Goal: Find specific page/section: Find specific page/section

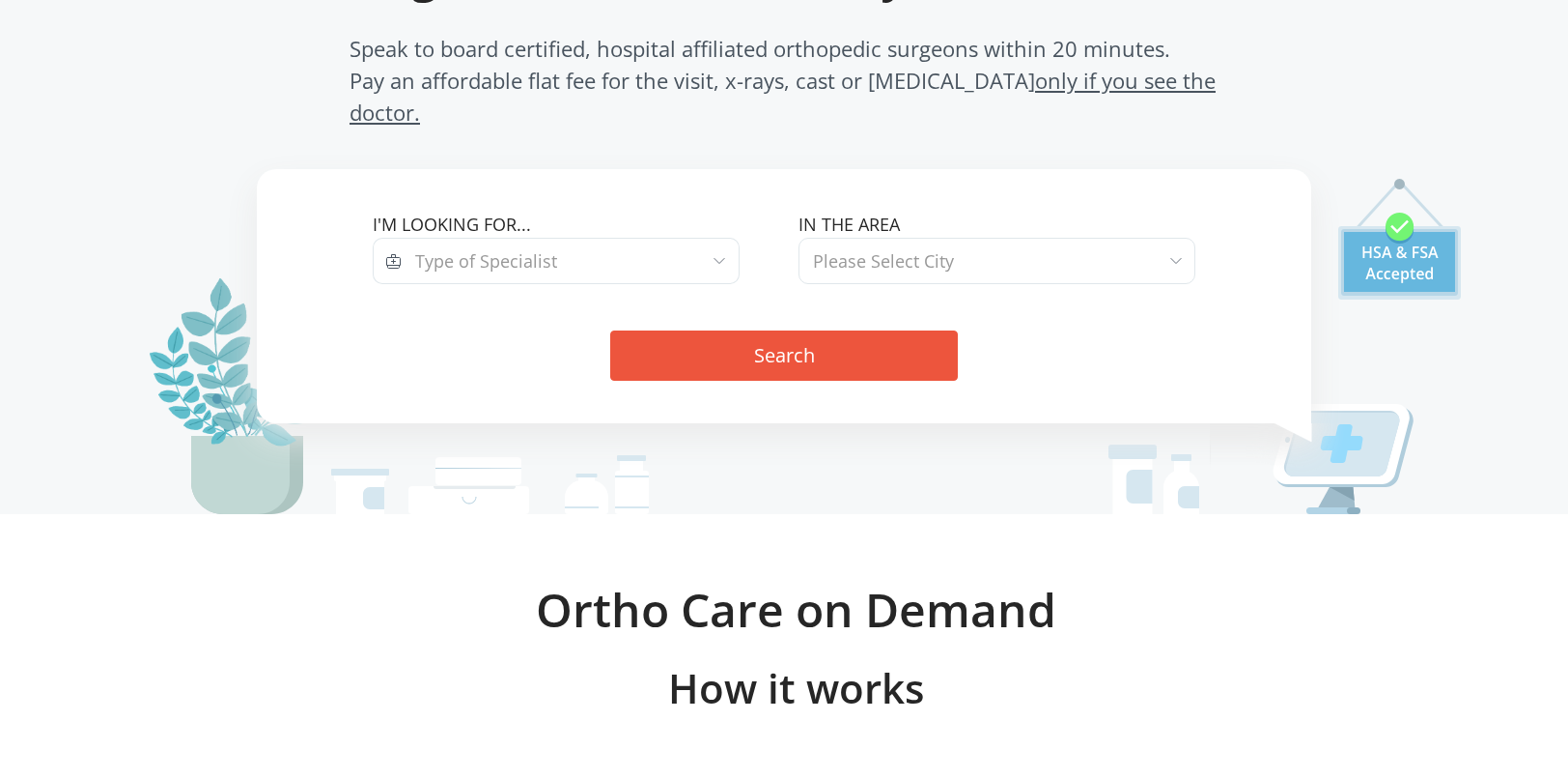
scroll to position [225, 0]
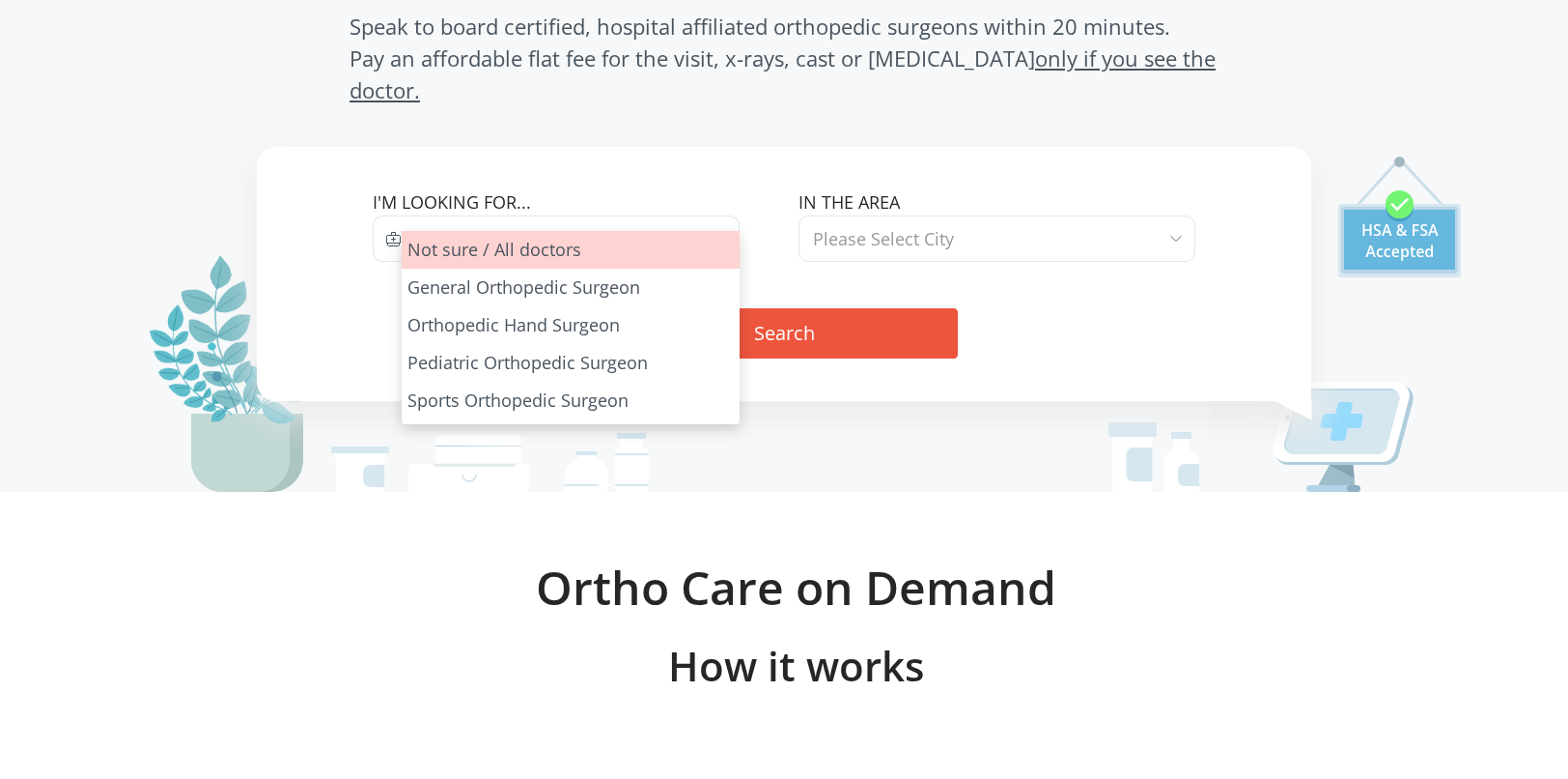
click at [719, 226] on span at bounding box center [720, 238] width 12 height 25
select select "all"
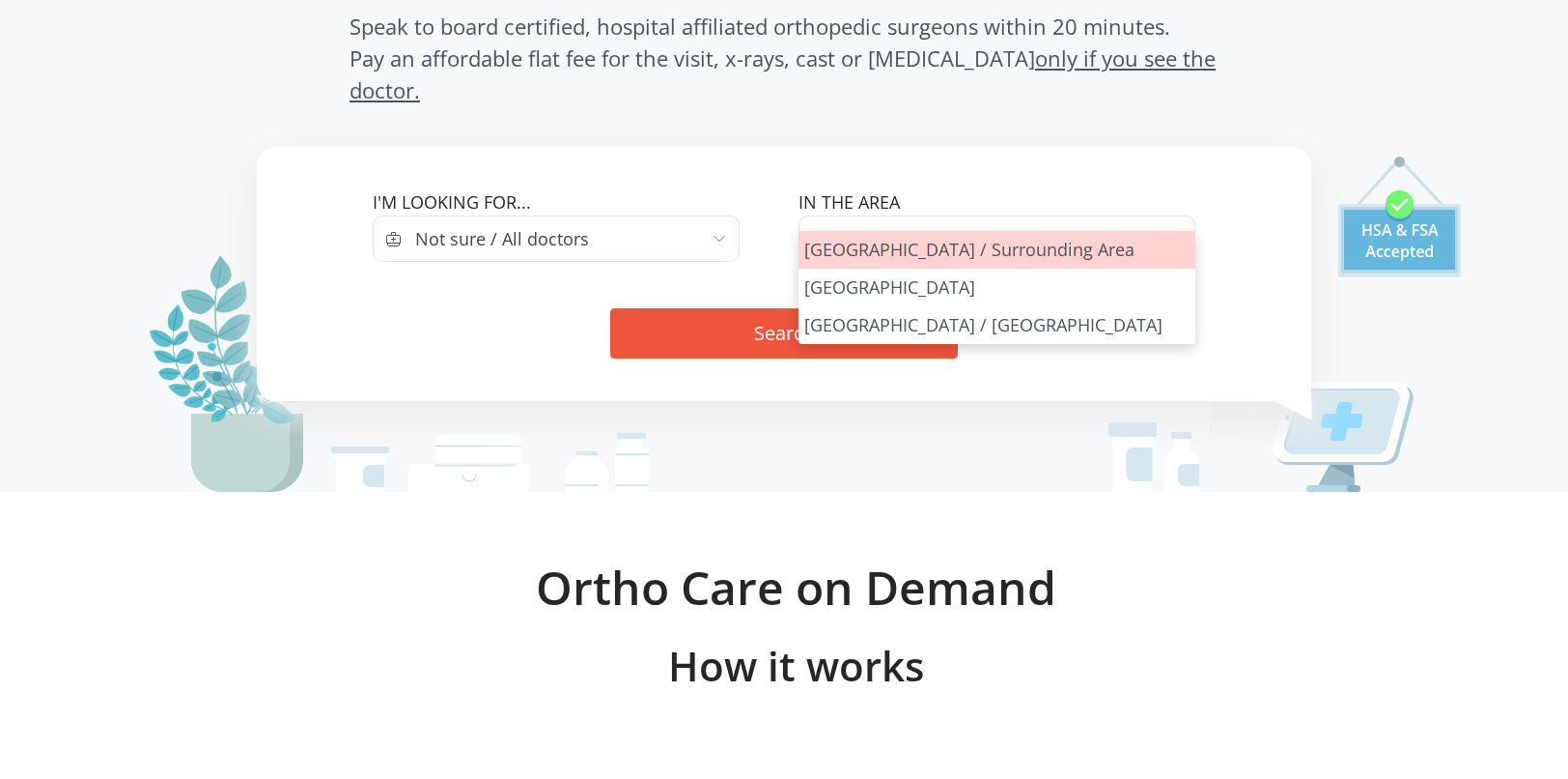
click at [1175, 226] on span at bounding box center [1177, 238] width 12 height 25
select select "[GEOGRAPHIC_DATA]"
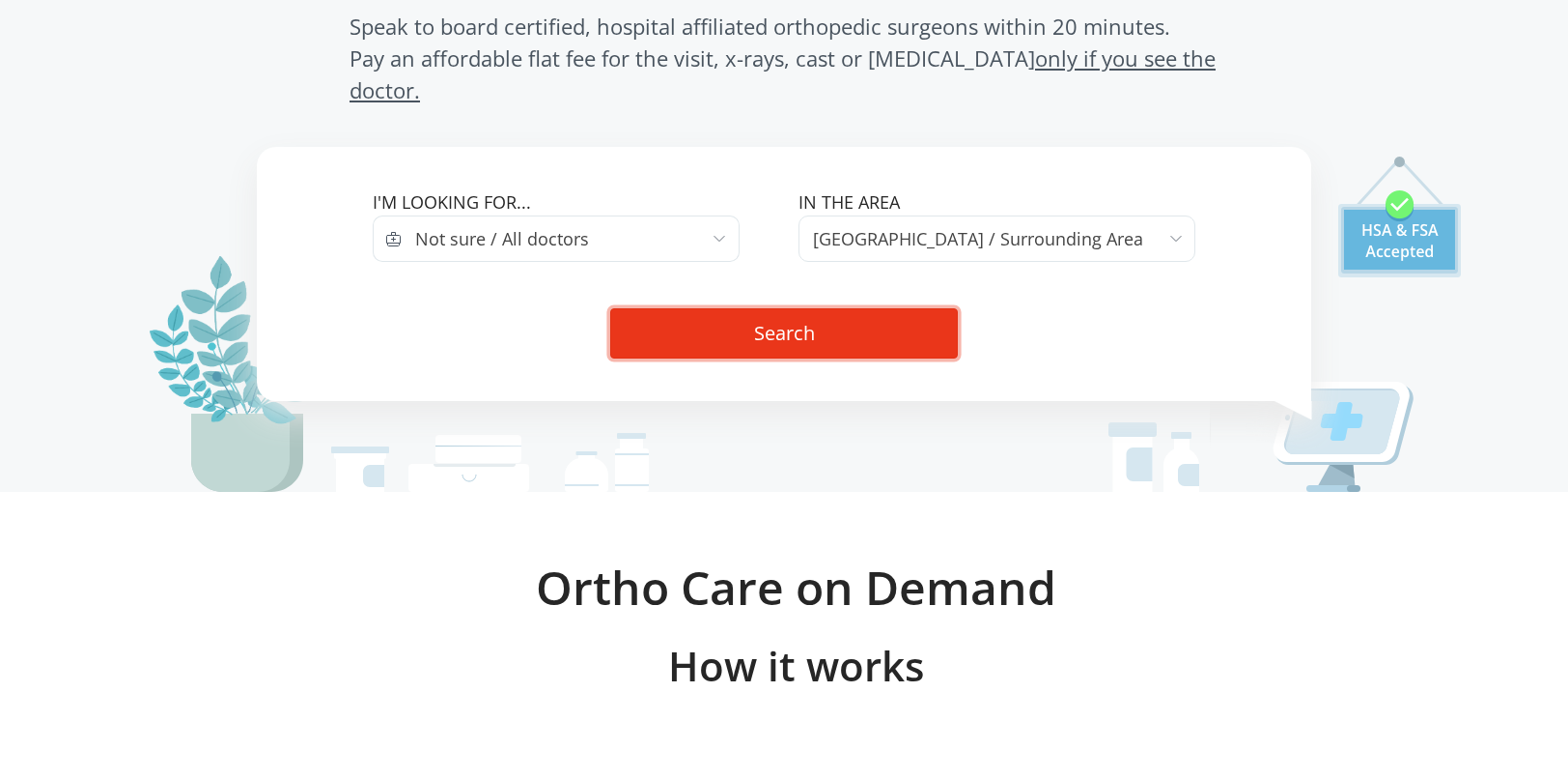
click at [811, 308] on button "Search" at bounding box center [784, 333] width 347 height 50
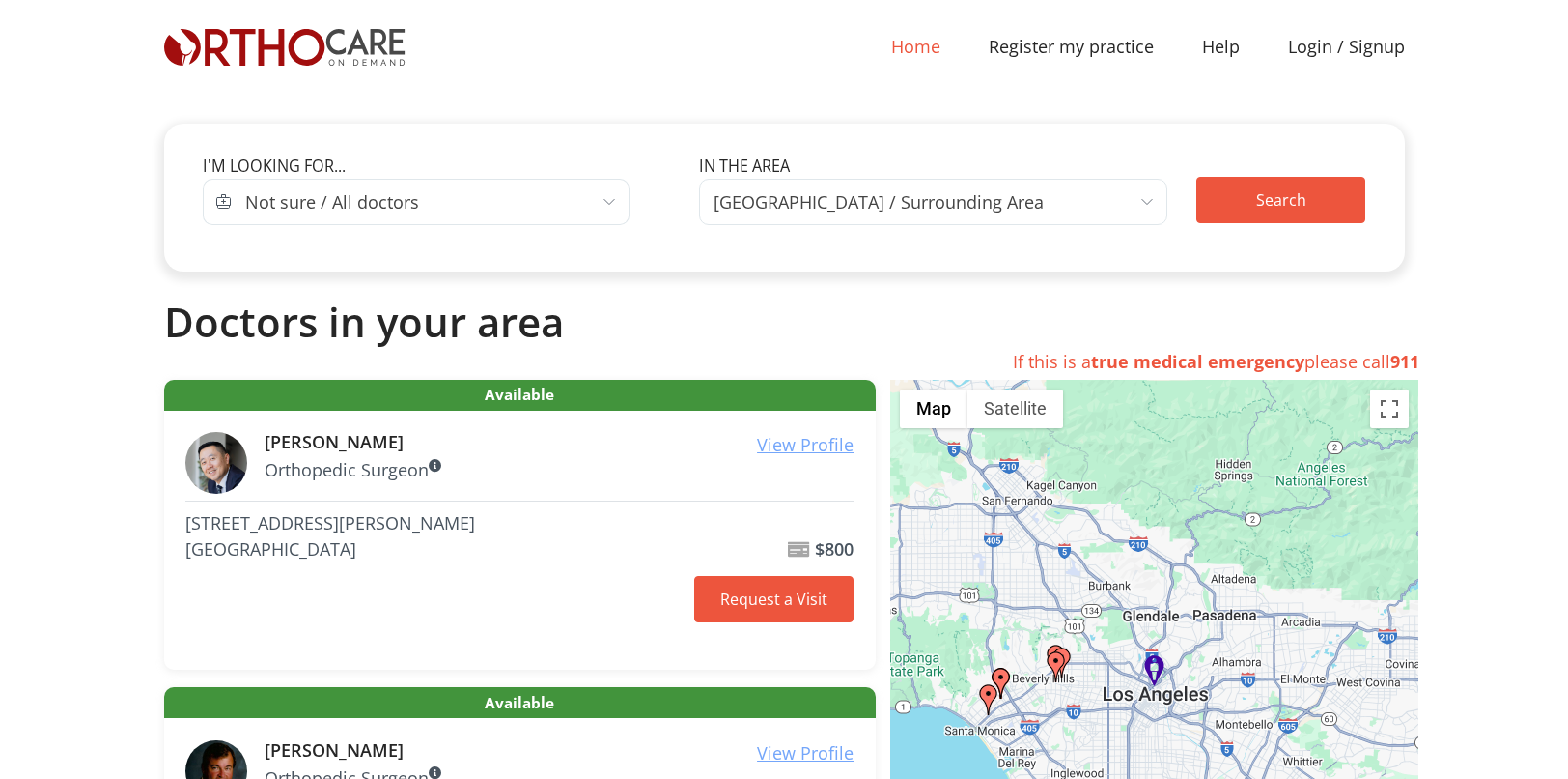
click at [910, 48] on link "Home (current)" at bounding box center [916, 47] width 98 height 44
